Goal: Task Accomplishment & Management: Complete application form

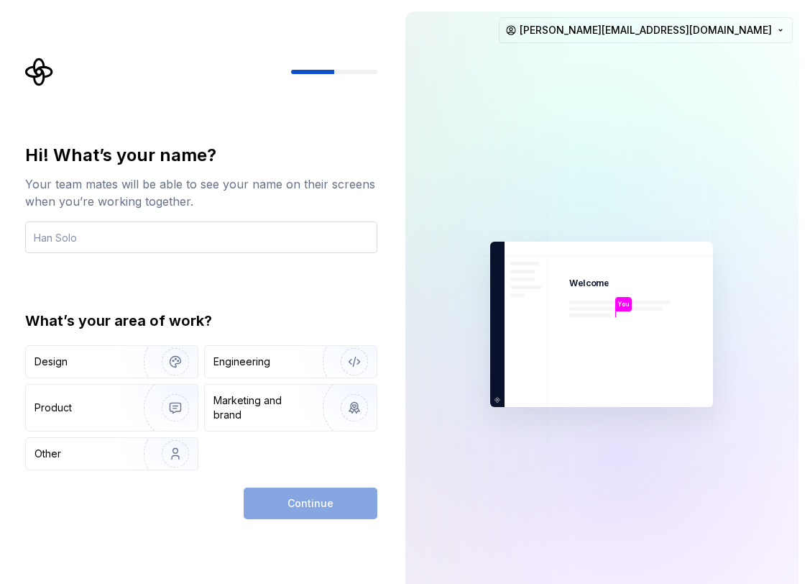
click at [262, 222] on input "text" at bounding box center [201, 237] width 352 height 32
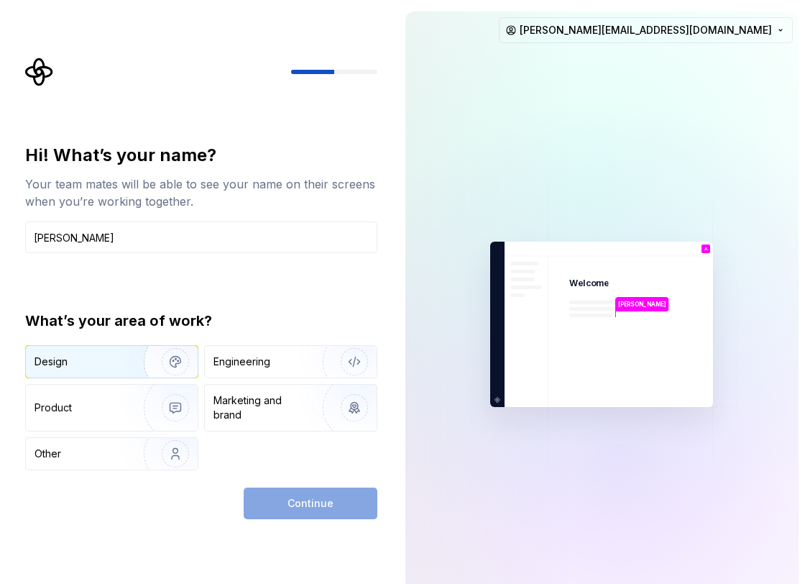
type input "[PERSON_NAME]"
click at [90, 372] on div "Design" at bounding box center [112, 362] width 172 height 32
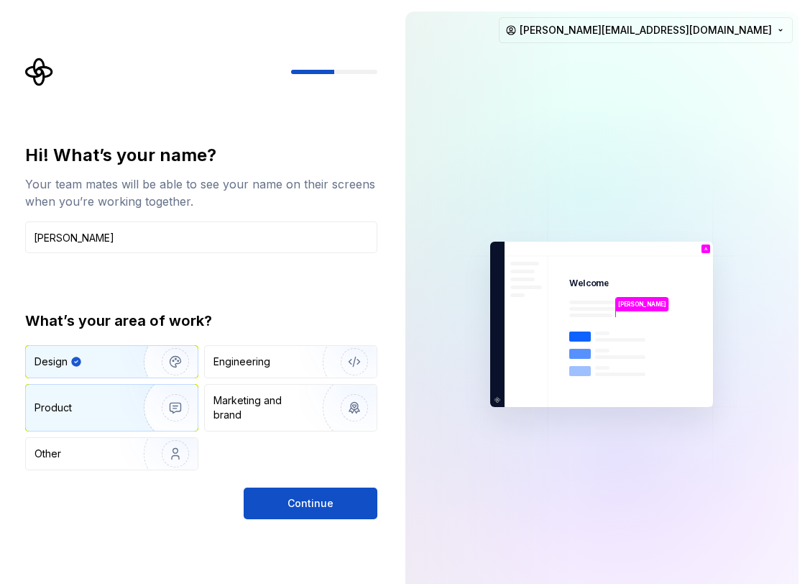
click at [100, 407] on div "Product" at bounding box center [82, 407] width 95 height 14
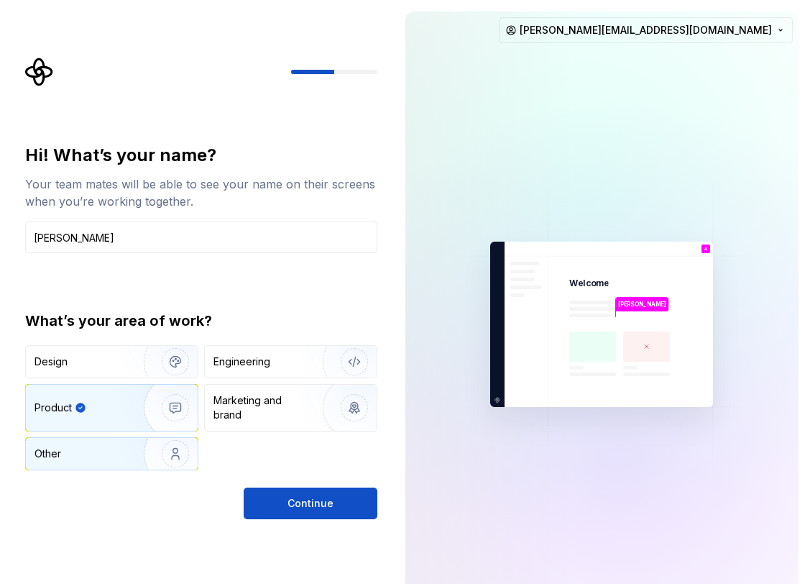
click at [105, 447] on div "Other" at bounding box center [77, 454] width 84 height 14
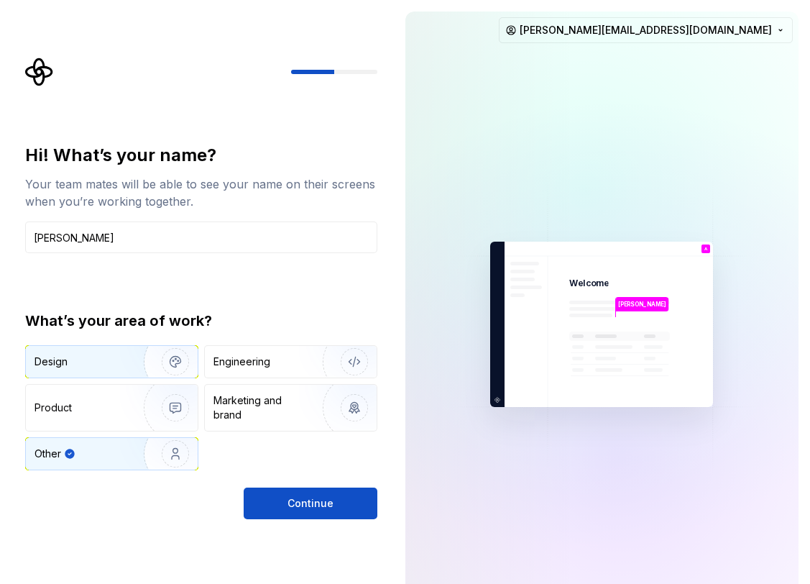
click at [129, 365] on img "button" at bounding box center [166, 361] width 92 height 96
click at [131, 444] on img "button" at bounding box center [166, 454] width 92 height 96
click at [337, 498] on button "Continue" at bounding box center [311, 503] width 134 height 32
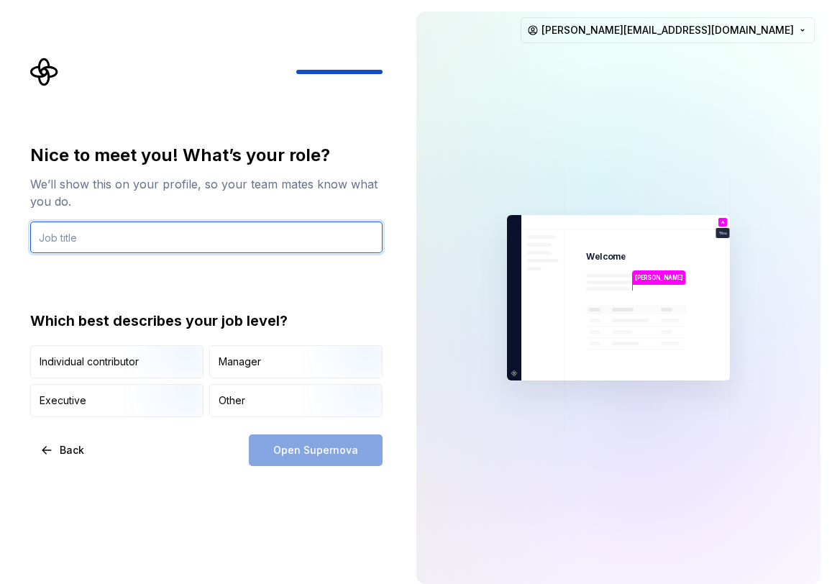
click at [188, 241] on input "text" at bounding box center [206, 237] width 352 height 32
click at [134, 236] on input "text" at bounding box center [206, 237] width 352 height 32
type input "LOM"
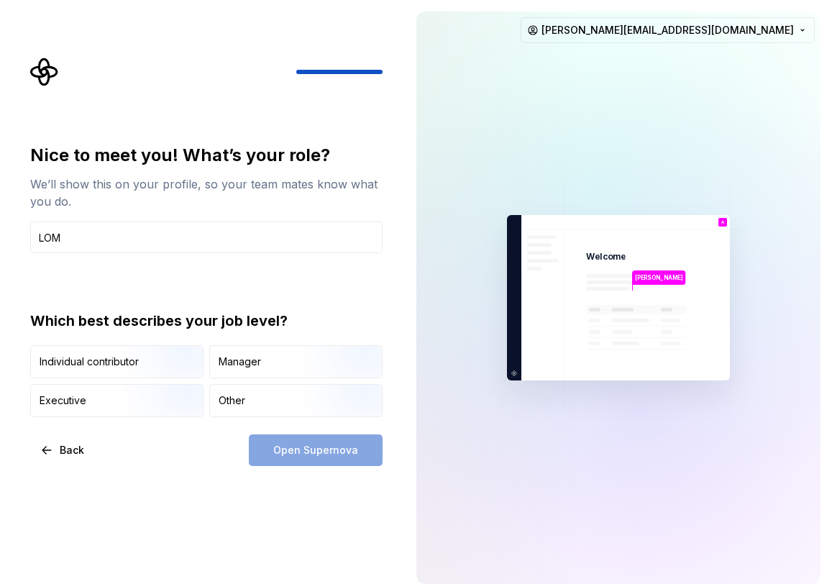
click at [109, 278] on div "Nice to meet you! What’s your role? We’ll show this on your profile, so your te…" at bounding box center [206, 280] width 352 height 273
click at [224, 402] on div "Other" at bounding box center [232, 400] width 27 height 14
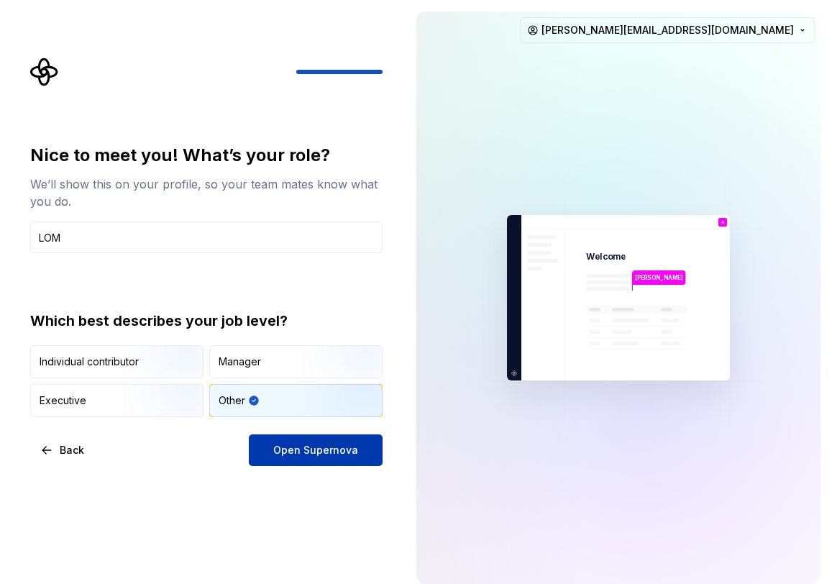
click at [303, 452] on span "Open Supernova" at bounding box center [315, 450] width 85 height 14
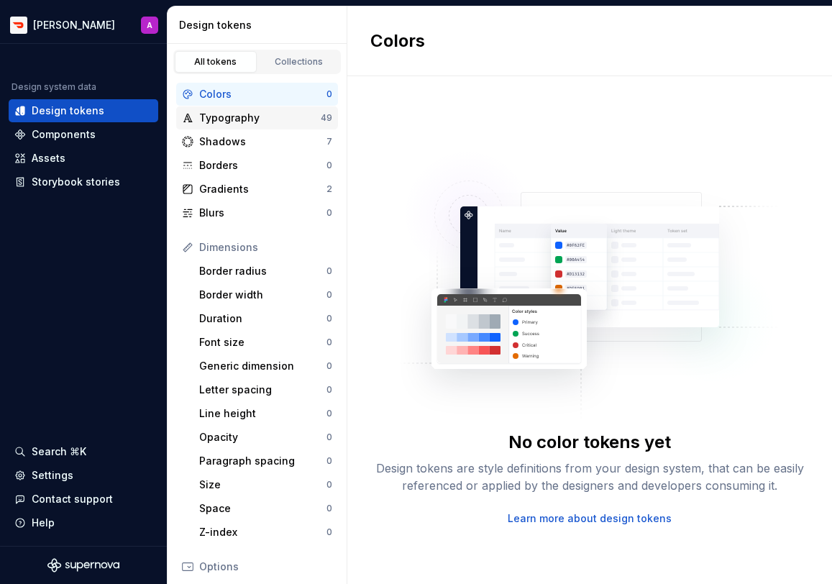
click at [236, 127] on div "Typography 49" at bounding box center [257, 117] width 162 height 23
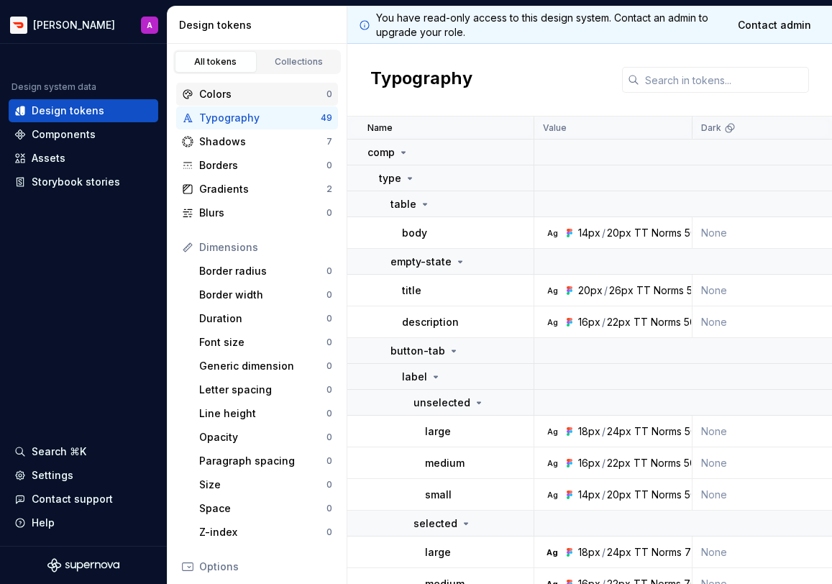
click at [230, 92] on div "Colors" at bounding box center [262, 94] width 127 height 14
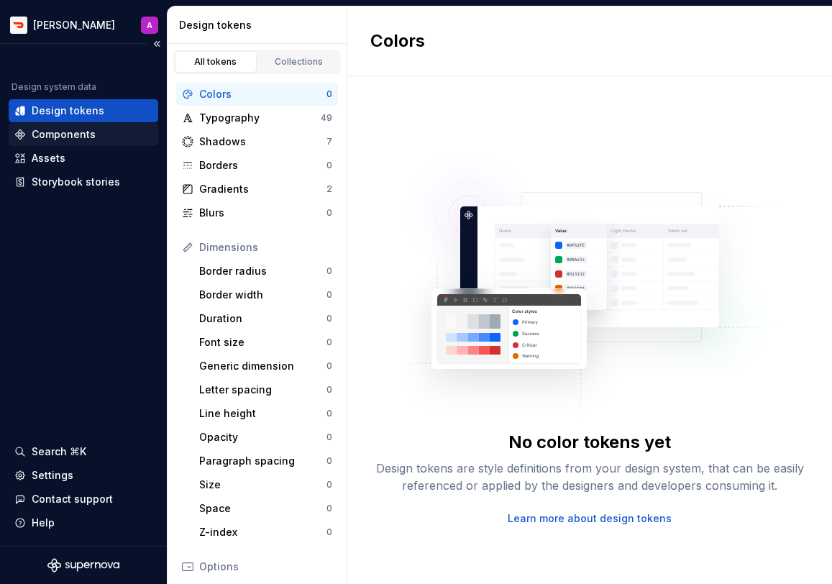
click at [99, 134] on div "Components" at bounding box center [83, 134] width 138 height 14
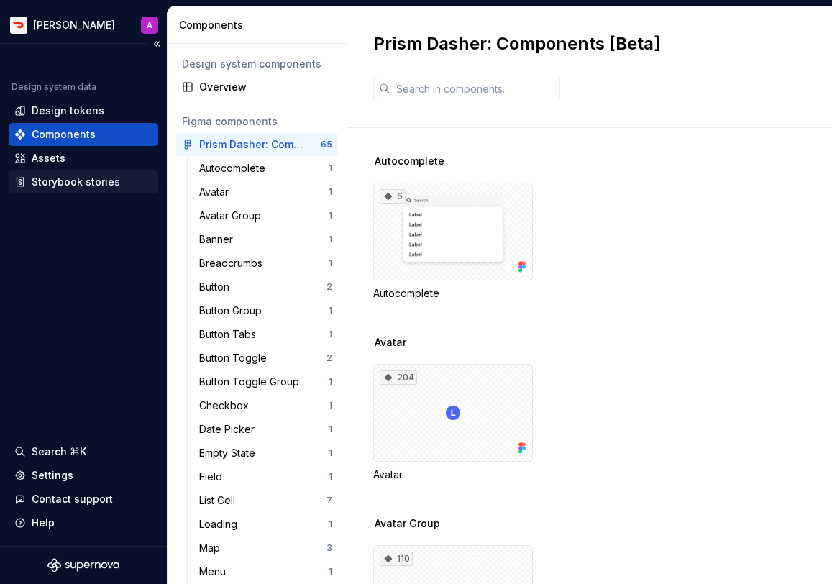
click at [99, 175] on div "Storybook stories" at bounding box center [76, 182] width 88 height 14
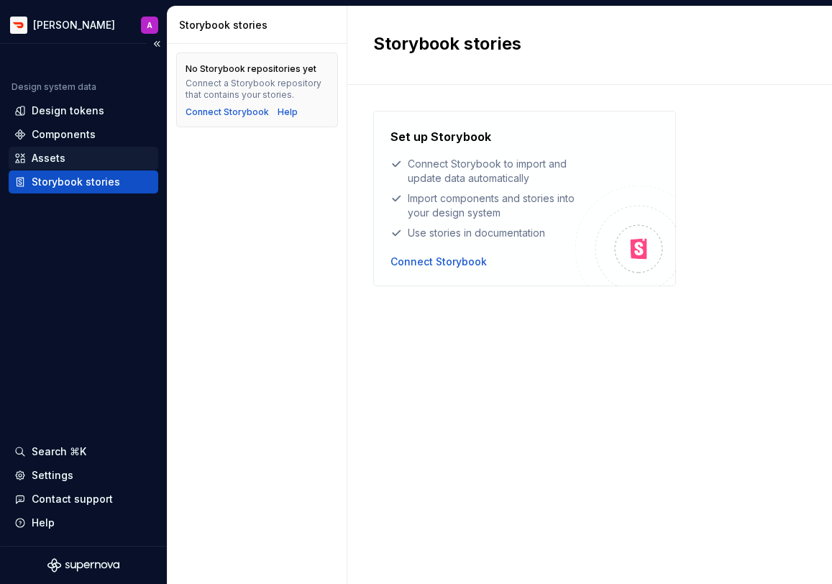
click at [86, 153] on div "Assets" at bounding box center [83, 158] width 138 height 14
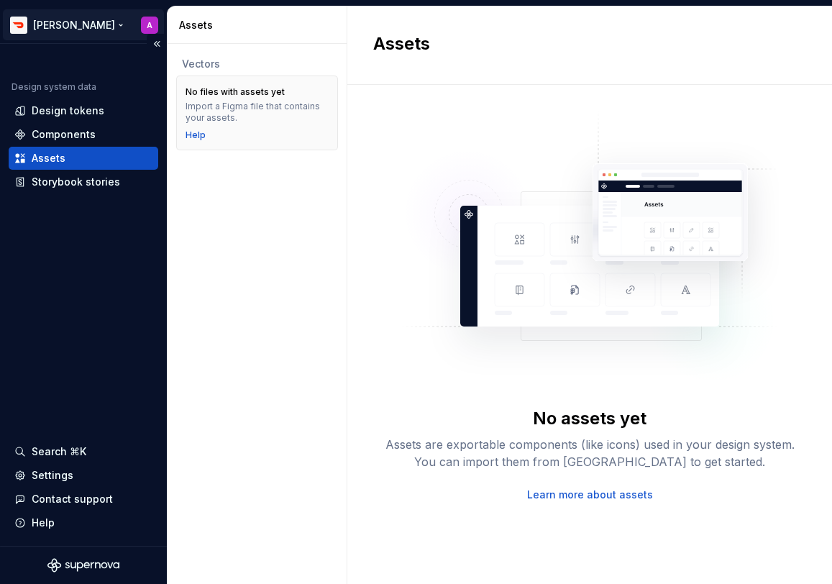
click at [89, 26] on html "James Test A Design system data Design tokens Components Assets Storybook stori…" at bounding box center [416, 292] width 832 height 584
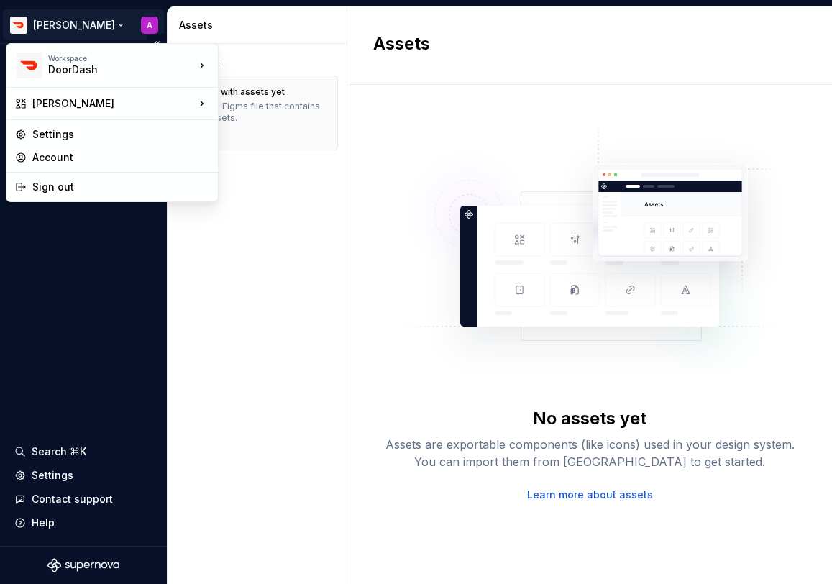
click at [98, 267] on html "James Test A Design system data Design tokens Components Assets Storybook stori…" at bounding box center [416, 292] width 832 height 584
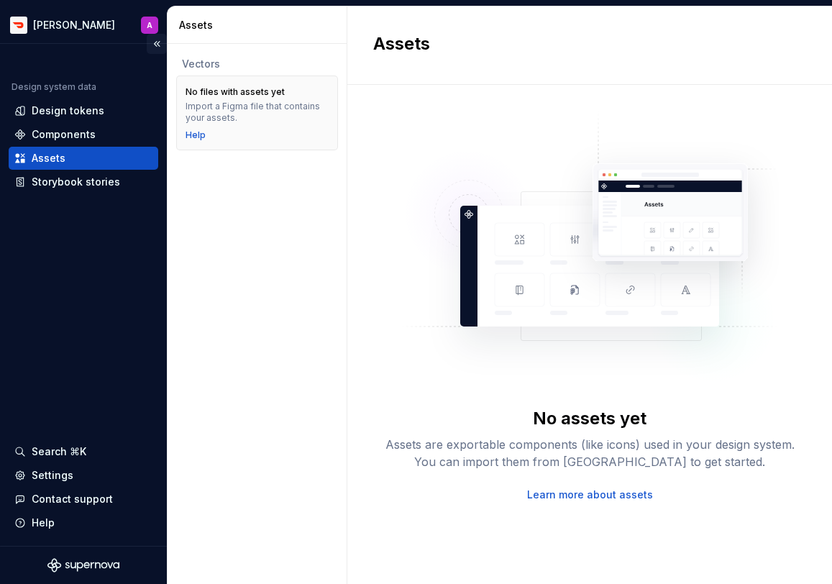
click at [155, 40] on button "Collapse sidebar" at bounding box center [157, 44] width 20 height 20
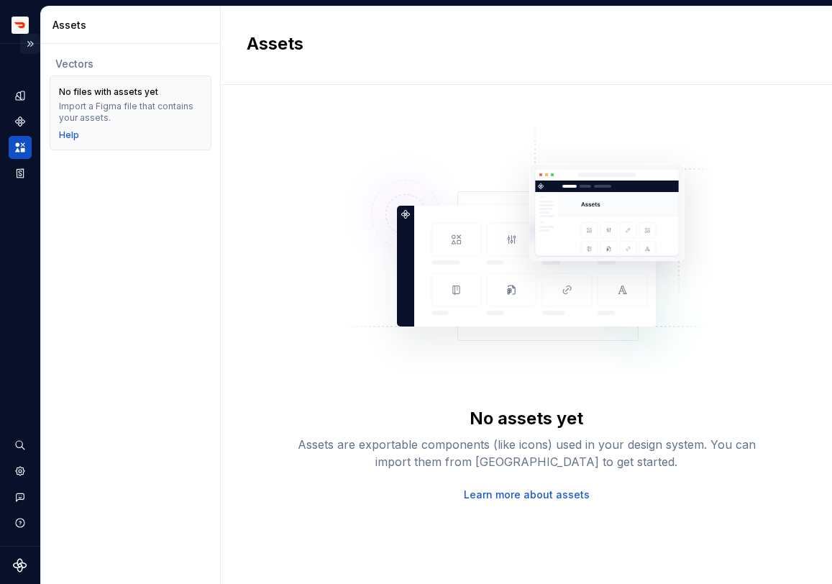
click at [27, 46] on button "Expand sidebar" at bounding box center [30, 44] width 20 height 20
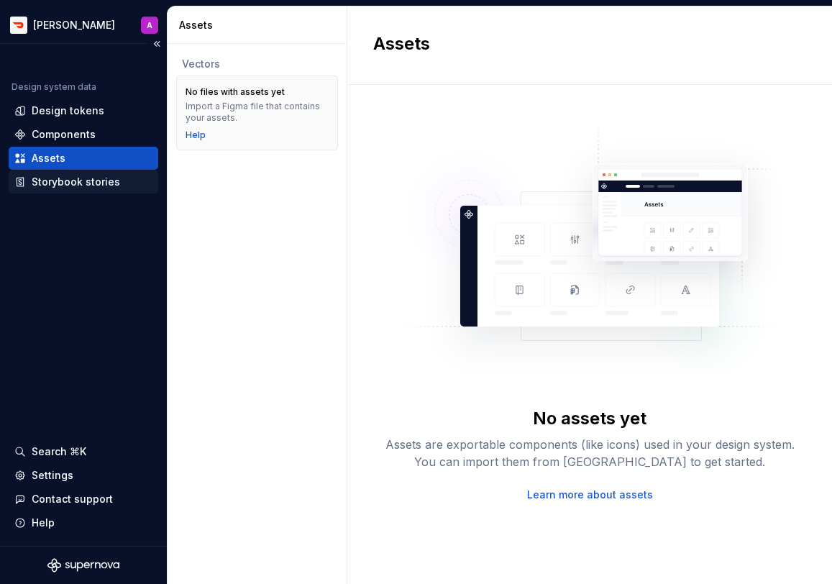
click at [120, 180] on div "Storybook stories" at bounding box center [83, 182] width 138 height 14
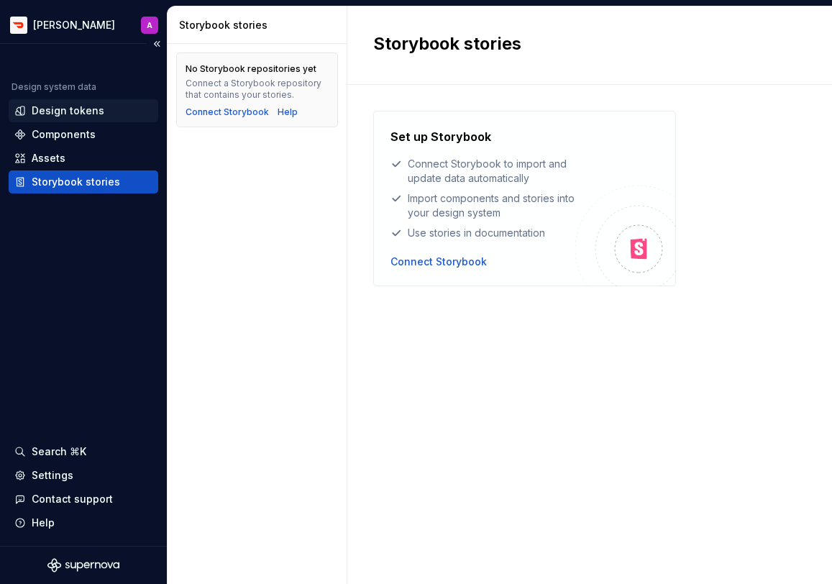
click at [96, 112] on div "Design tokens" at bounding box center [68, 111] width 73 height 14
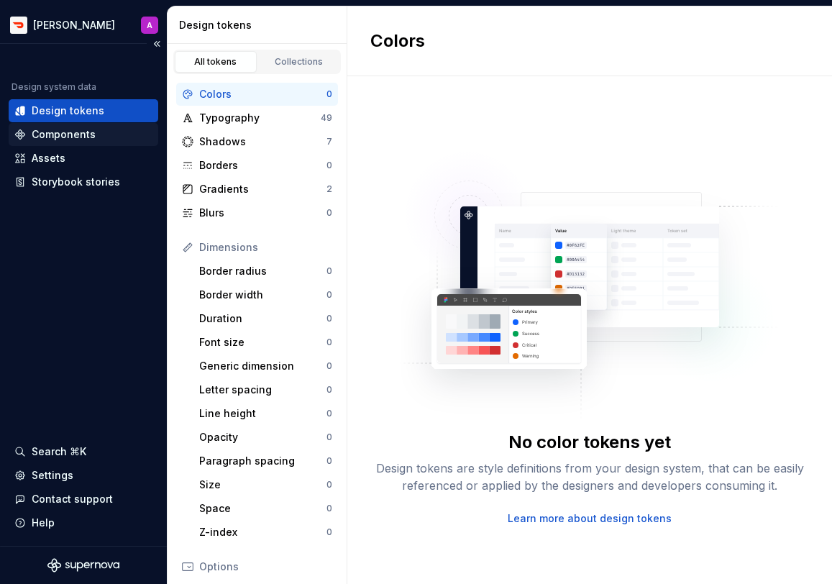
click at [99, 131] on div "Components" at bounding box center [83, 134] width 138 height 14
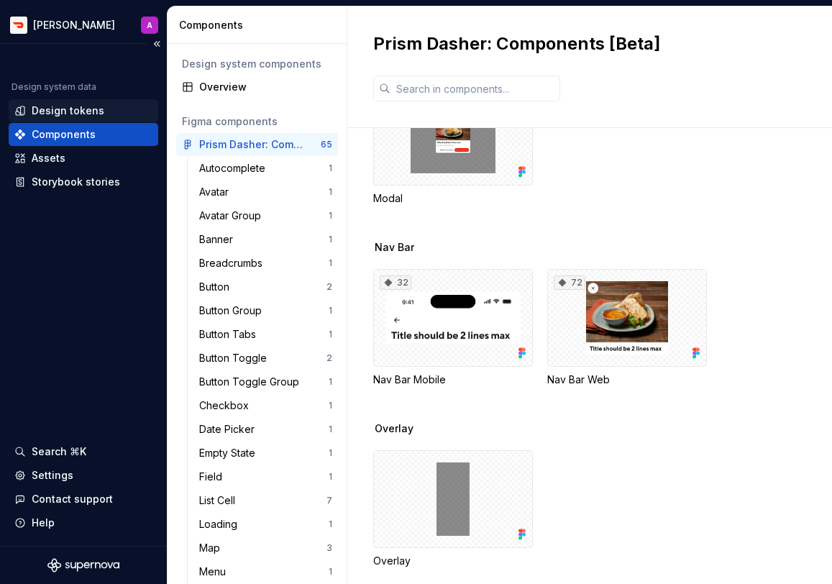
click at [101, 101] on div "Design tokens" at bounding box center [84, 110] width 150 height 23
